Goal: Information Seeking & Learning: Learn about a topic

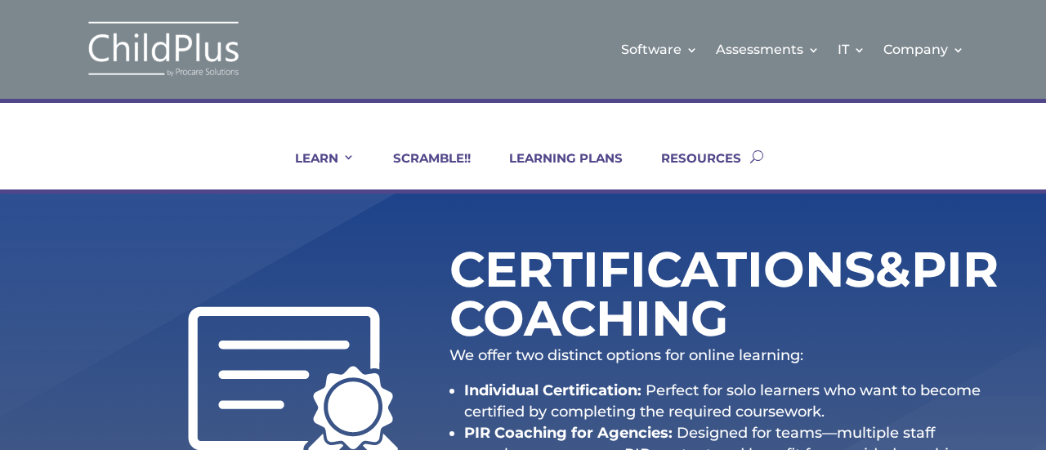
scroll to position [527, 0]
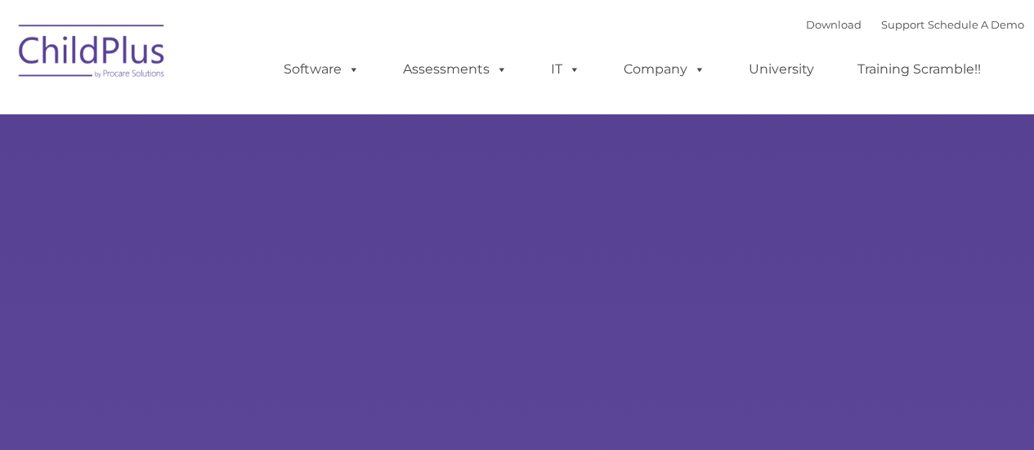
type input ""
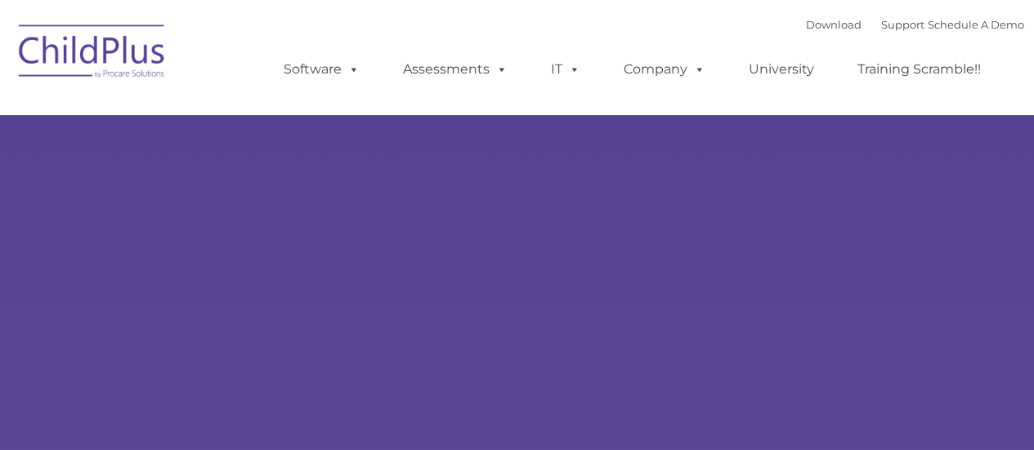
select select "MEDIUM"
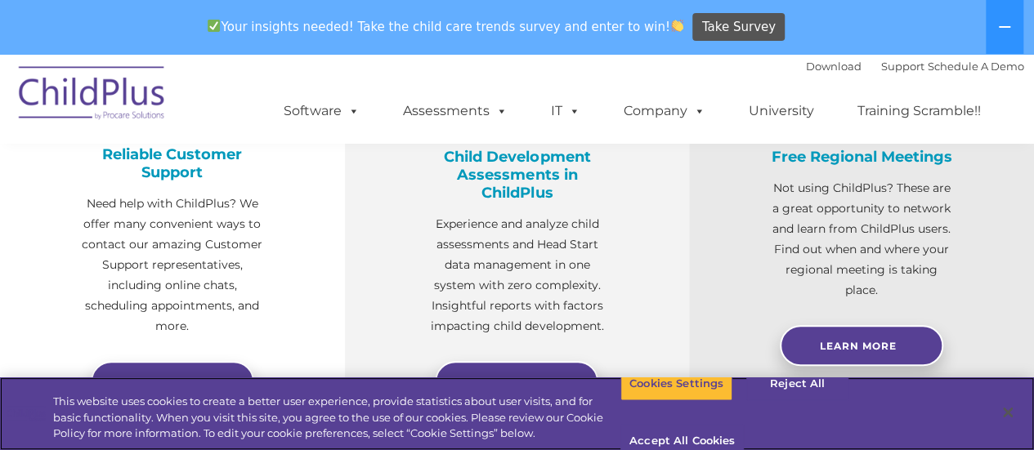
scroll to position [802, 0]
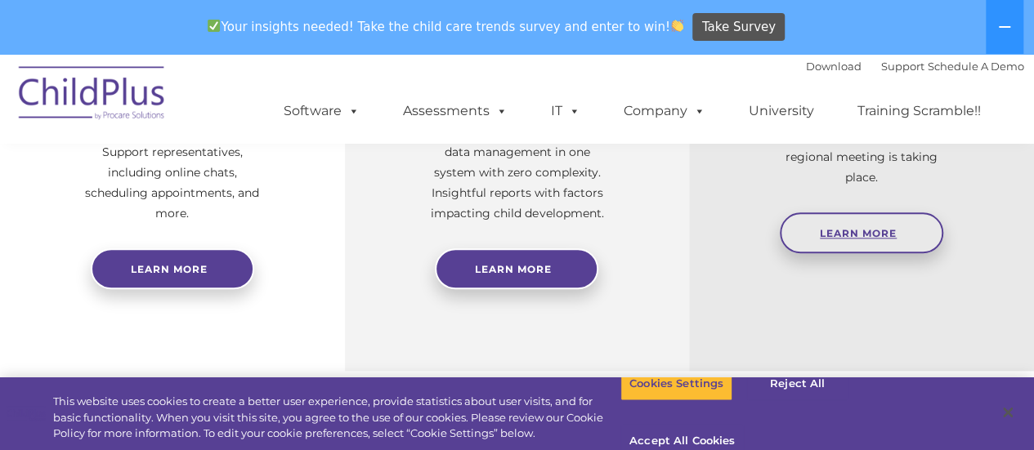
click at [850, 240] on span "Learn More" at bounding box center [858, 233] width 77 height 12
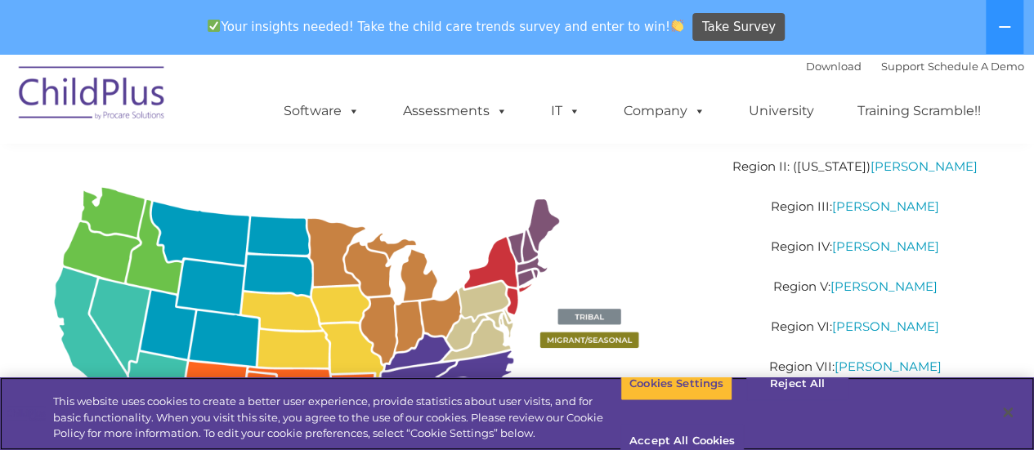
scroll to position [290, 0]
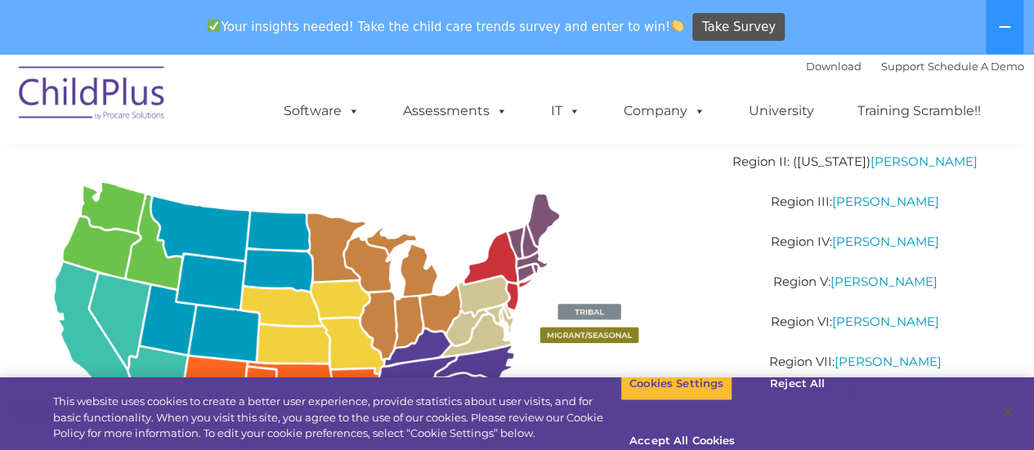
click at [414, 316] on img at bounding box center [349, 400] width 652 height 474
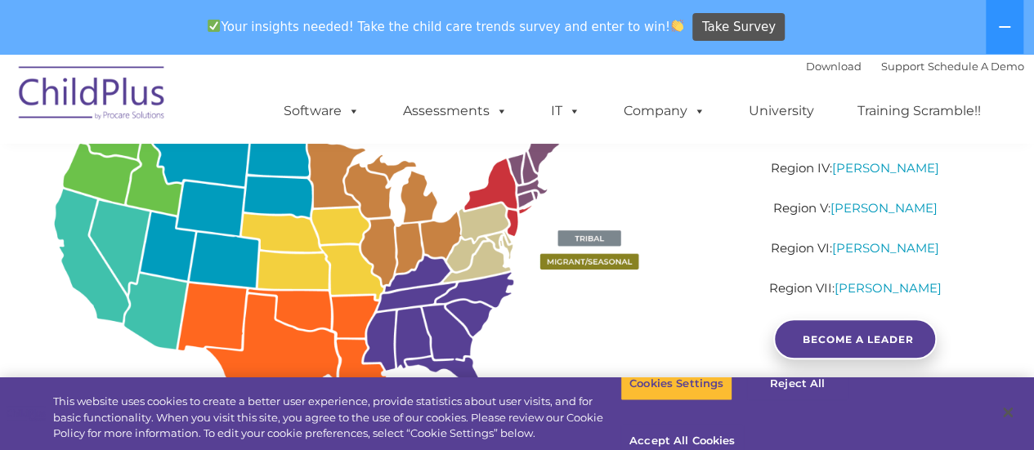
scroll to position [352, 0]
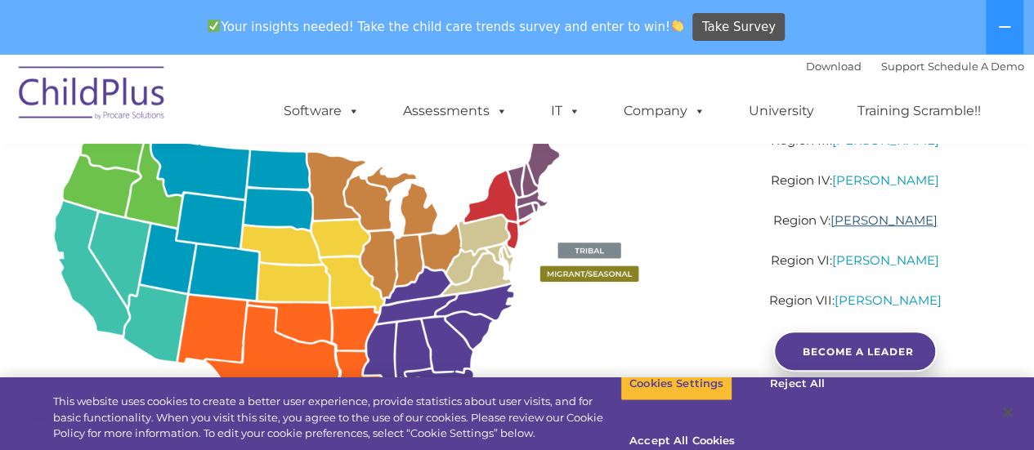
click at [841, 220] on link "Brandi Warner" at bounding box center [883, 221] width 107 height 16
click at [733, 104] on link "University" at bounding box center [782, 111] width 98 height 33
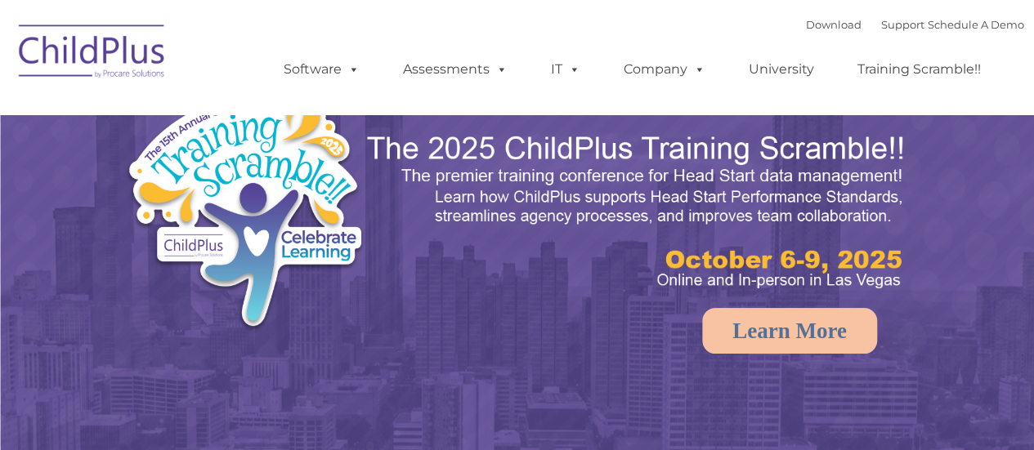
select select "MEDIUM"
